Goal: Use online tool/utility: Use online tool/utility

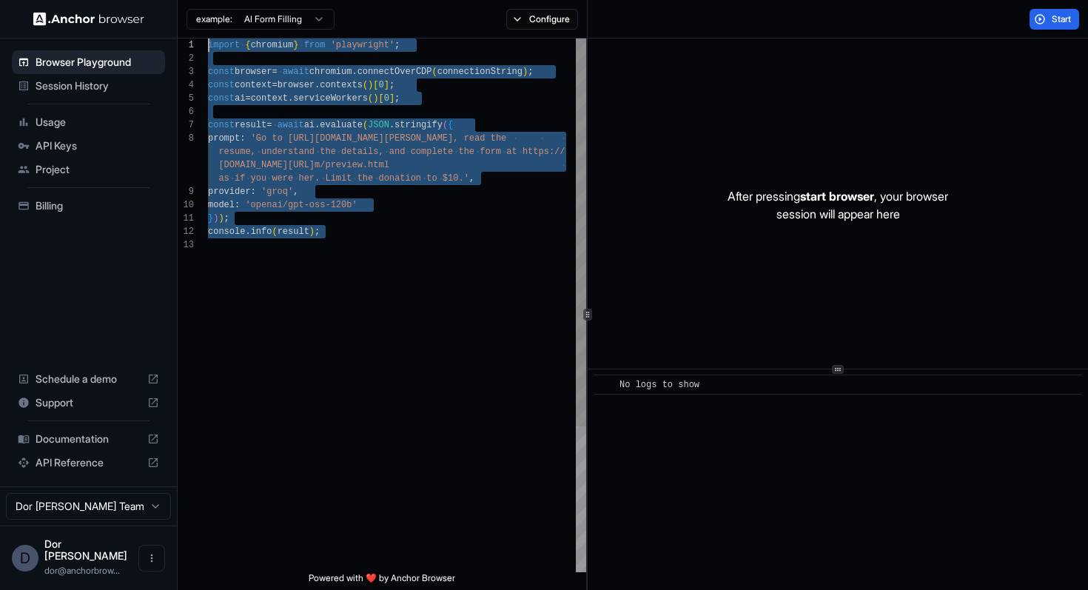
scroll to position [80, 0]
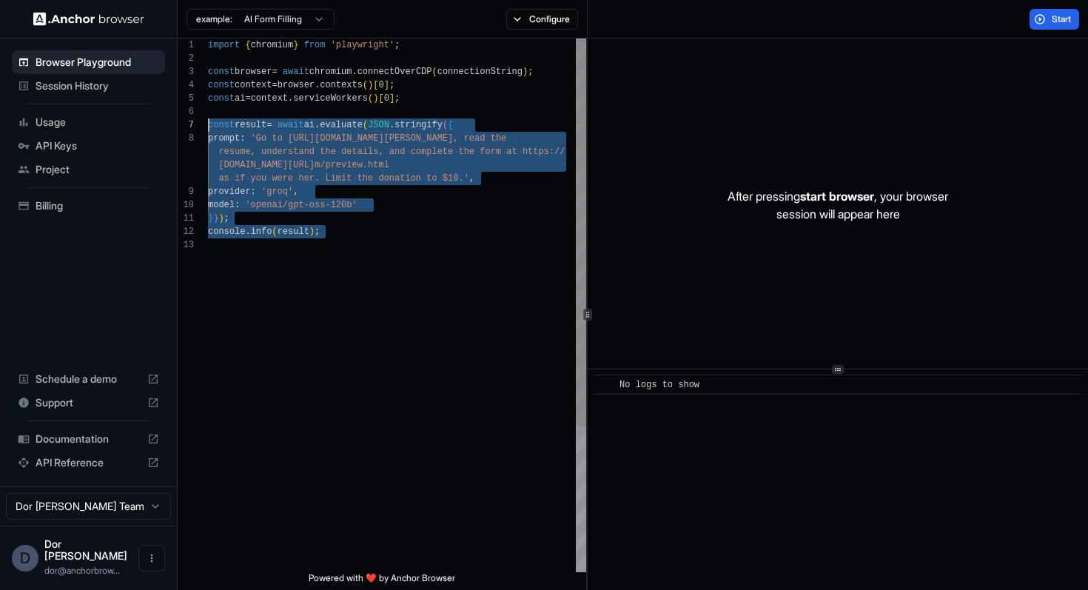
drag, startPoint x: 306, startPoint y: 270, endPoint x: 187, endPoint y: 124, distance: 188.4
click at [208, 124] on div "import { chromium } from 'playwright' ; const browser = await chromium . connec…" at bounding box center [397, 406] width 378 height 734
type textarea "**********"
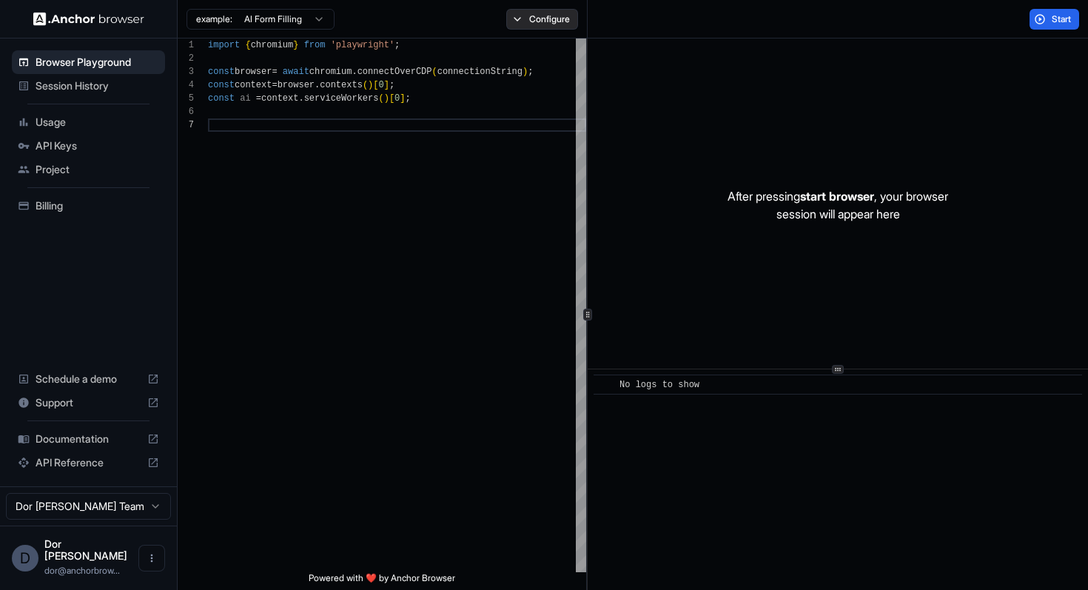
click at [552, 18] on button "Configure" at bounding box center [542, 19] width 72 height 21
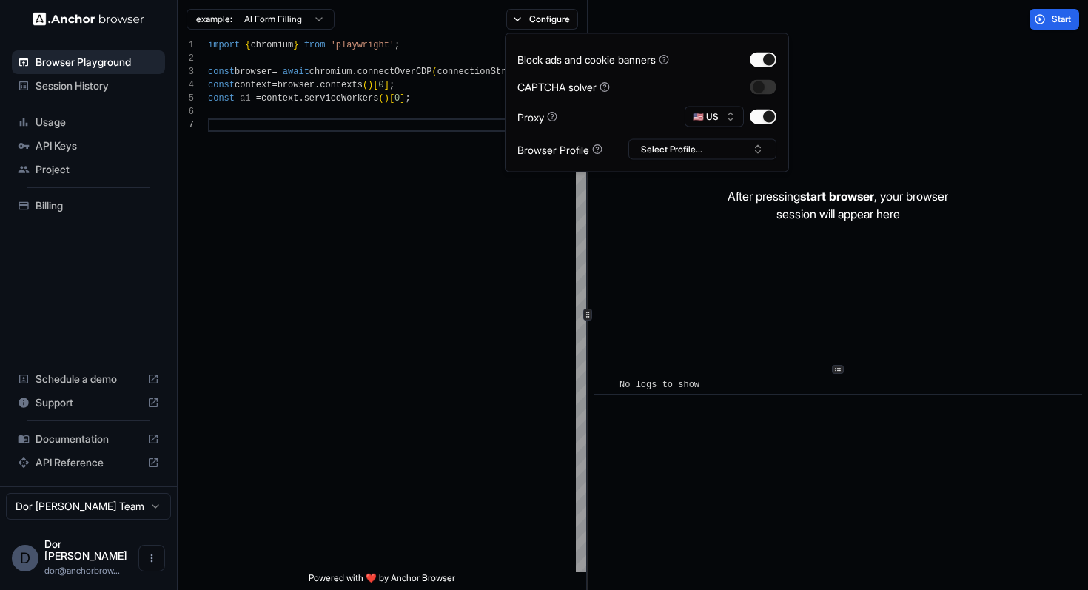
click at [937, 34] on div "Start" at bounding box center [838, 19] width 501 height 39
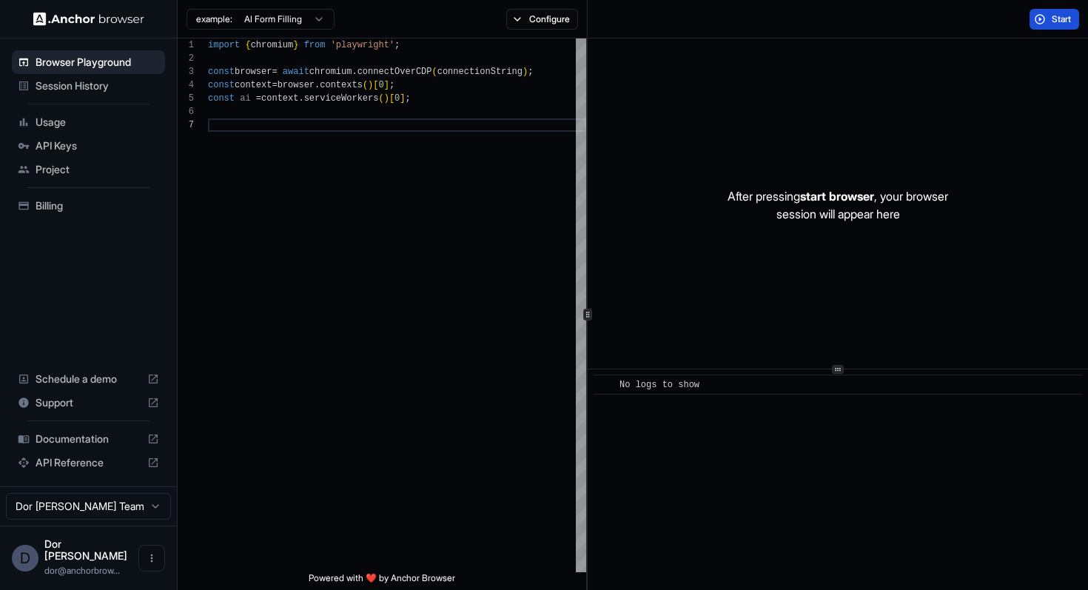
click at [1034, 18] on button "Start" at bounding box center [1055, 19] width 50 height 21
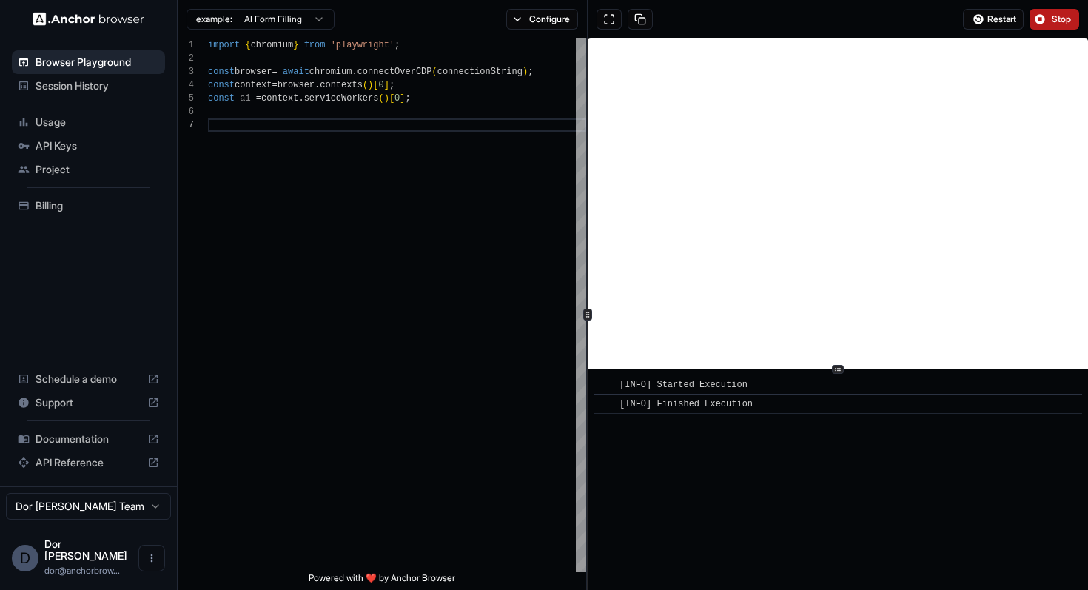
click at [1057, 19] on span "Stop" at bounding box center [1062, 19] width 21 height 12
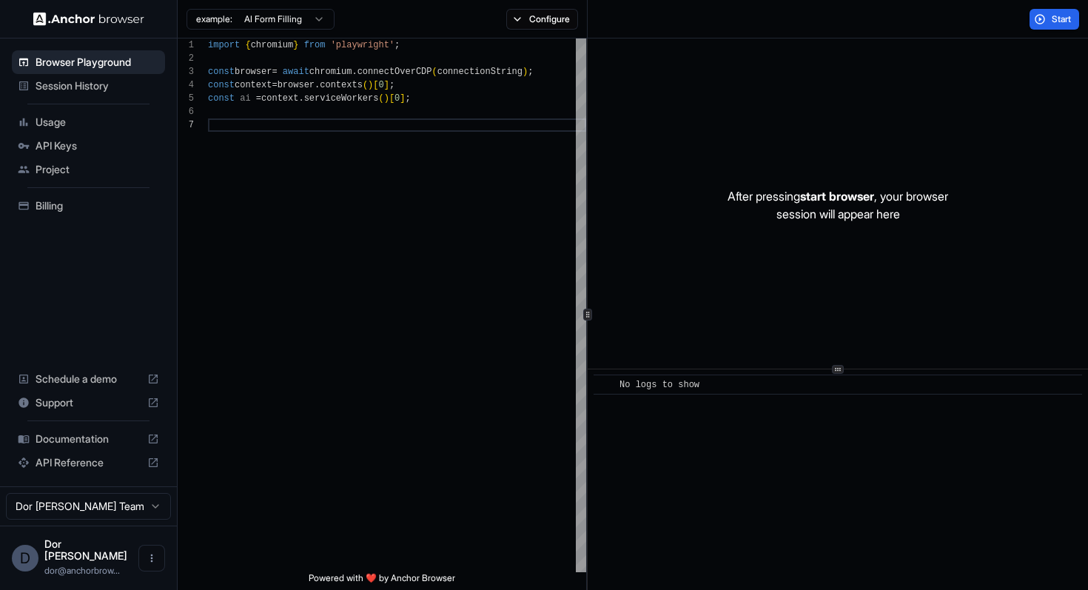
click at [765, 33] on div "Start" at bounding box center [838, 19] width 501 height 39
